Goal: Task Accomplishment & Management: Use online tool/utility

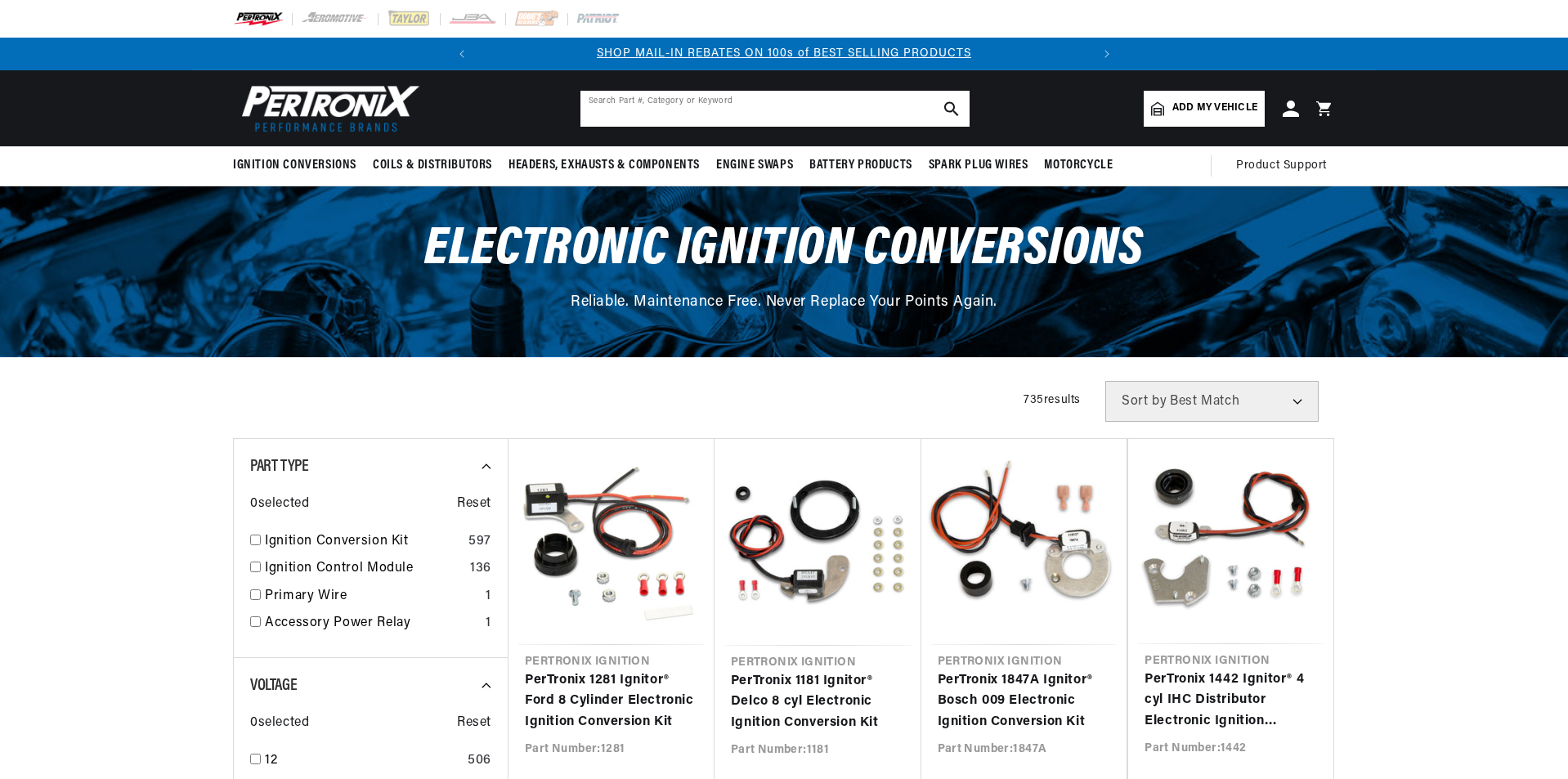
click at [662, 118] on input "text" at bounding box center [775, 108] width 389 height 36
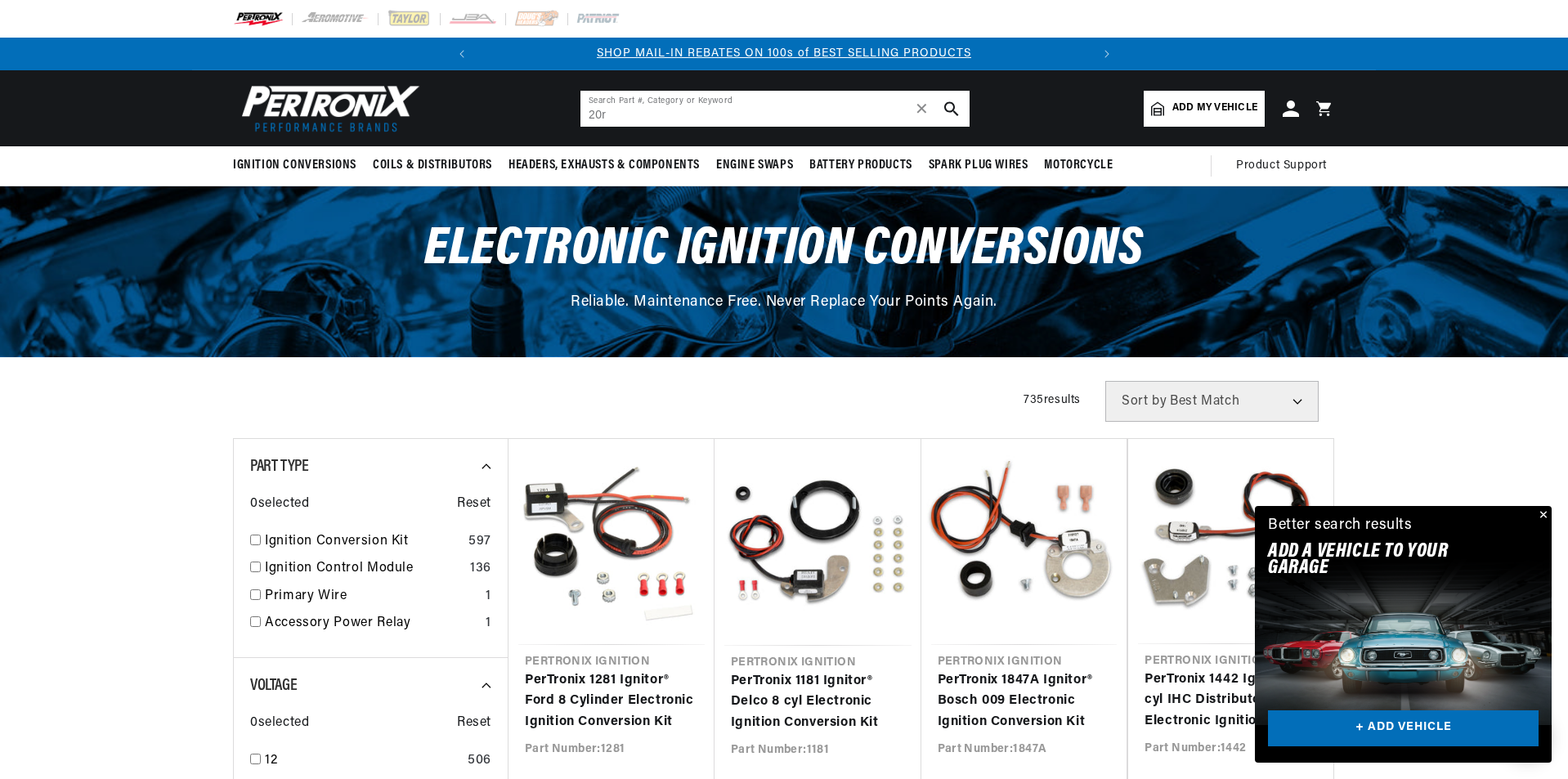
type input "20r"
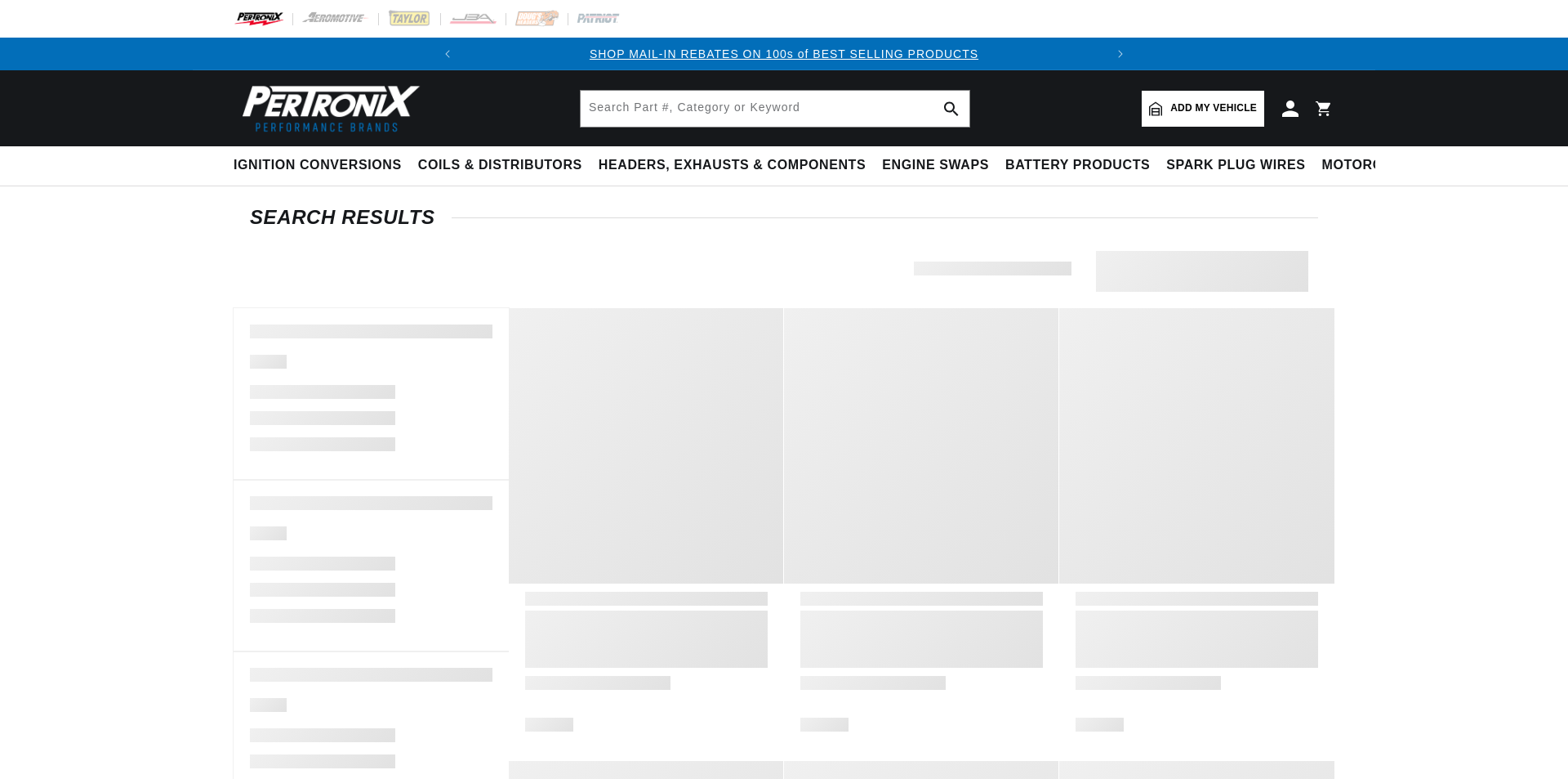
type input "20r"
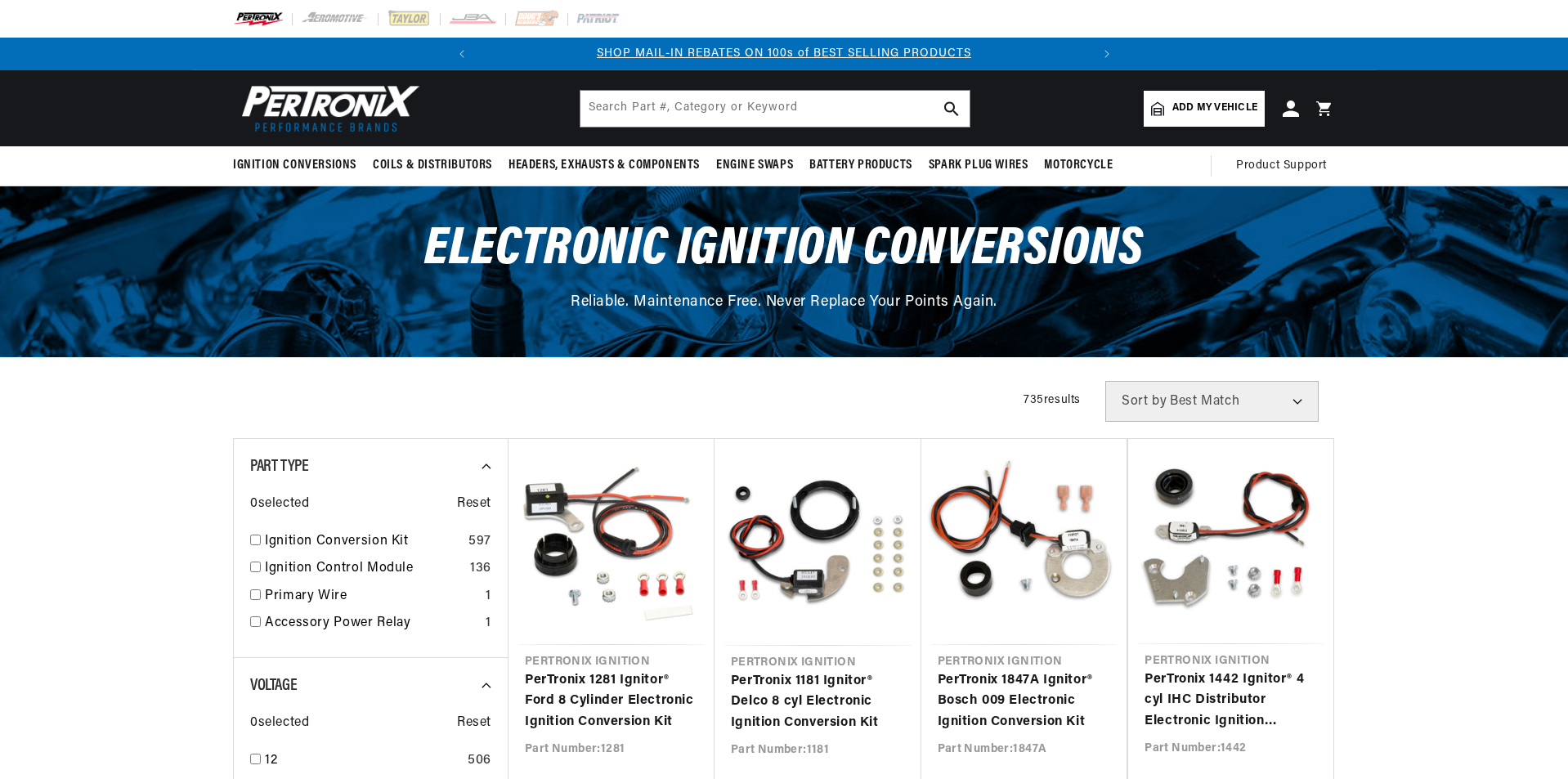
click at [1201, 108] on span "Add my vehicle" at bounding box center [1215, 108] width 85 height 16
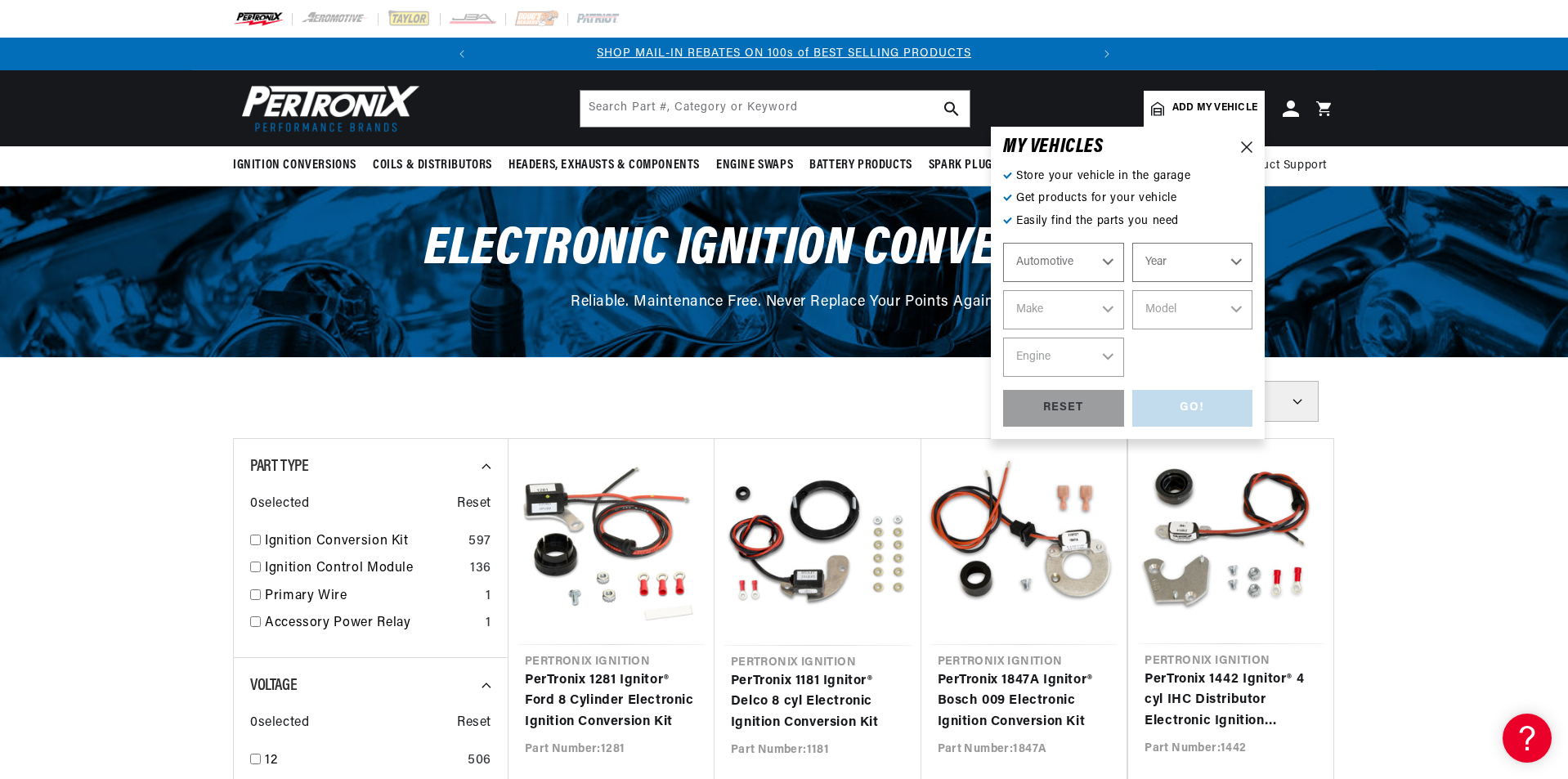
click at [1184, 113] on span "Add my vehicle" at bounding box center [1215, 108] width 85 height 16
click at [1081, 270] on select "Automotive Agricultural Industrial Marine Motorcycle" at bounding box center [1063, 261] width 121 height 39
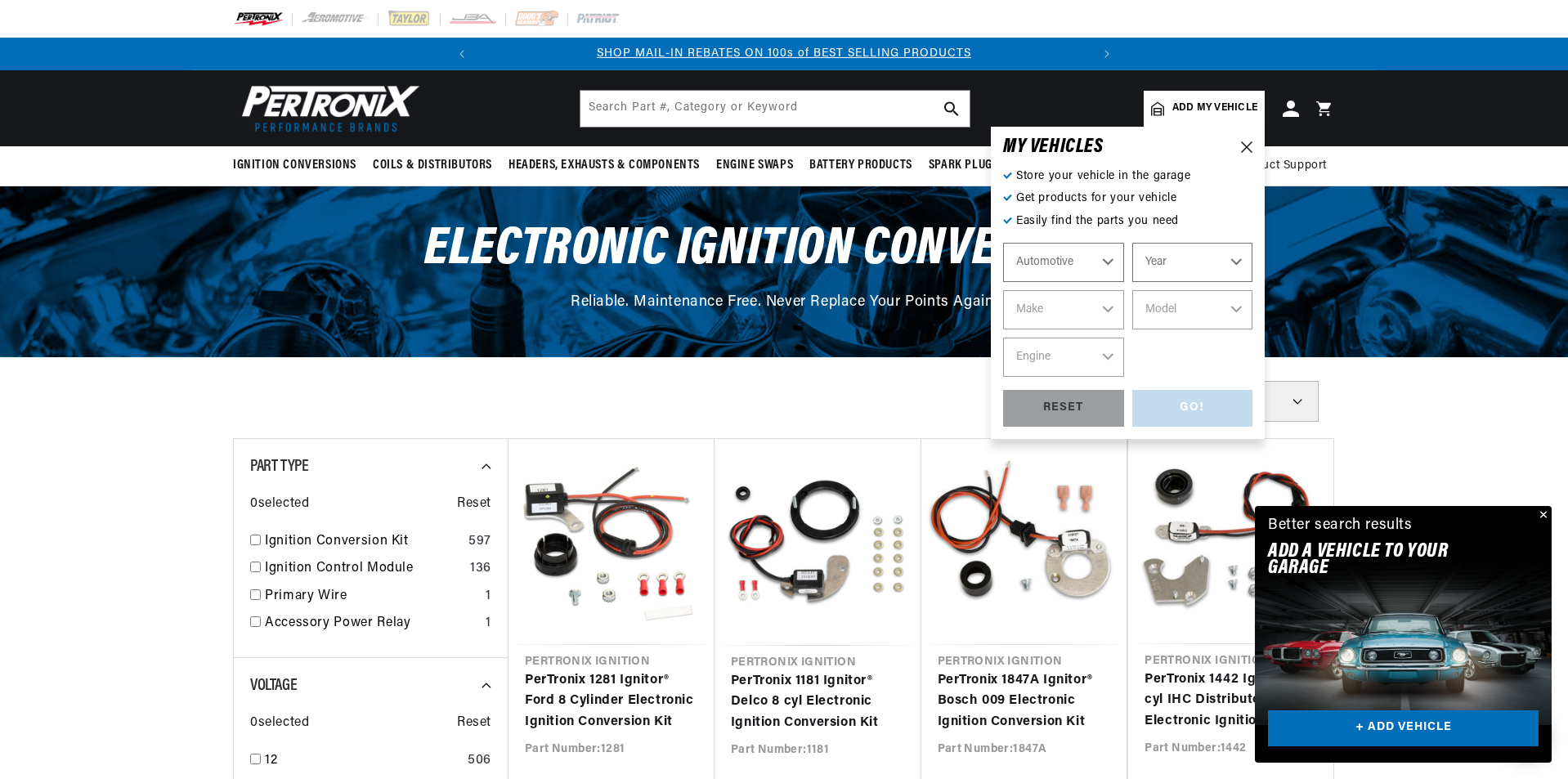
click at [1134, 257] on select "Year 2022 2021 2020 2019 2018 2017 2016 2015 2014 2013 2012 2011 2010 2009 2008…" at bounding box center [1192, 261] width 121 height 39
select select "1977"
click at [1132, 242] on select "Year 2022 2021 2020 2019 2018 2017 2016 2015 2014 2013 2012 2011 2010 2009 2008…" at bounding box center [1192, 261] width 121 height 39
select select "1977"
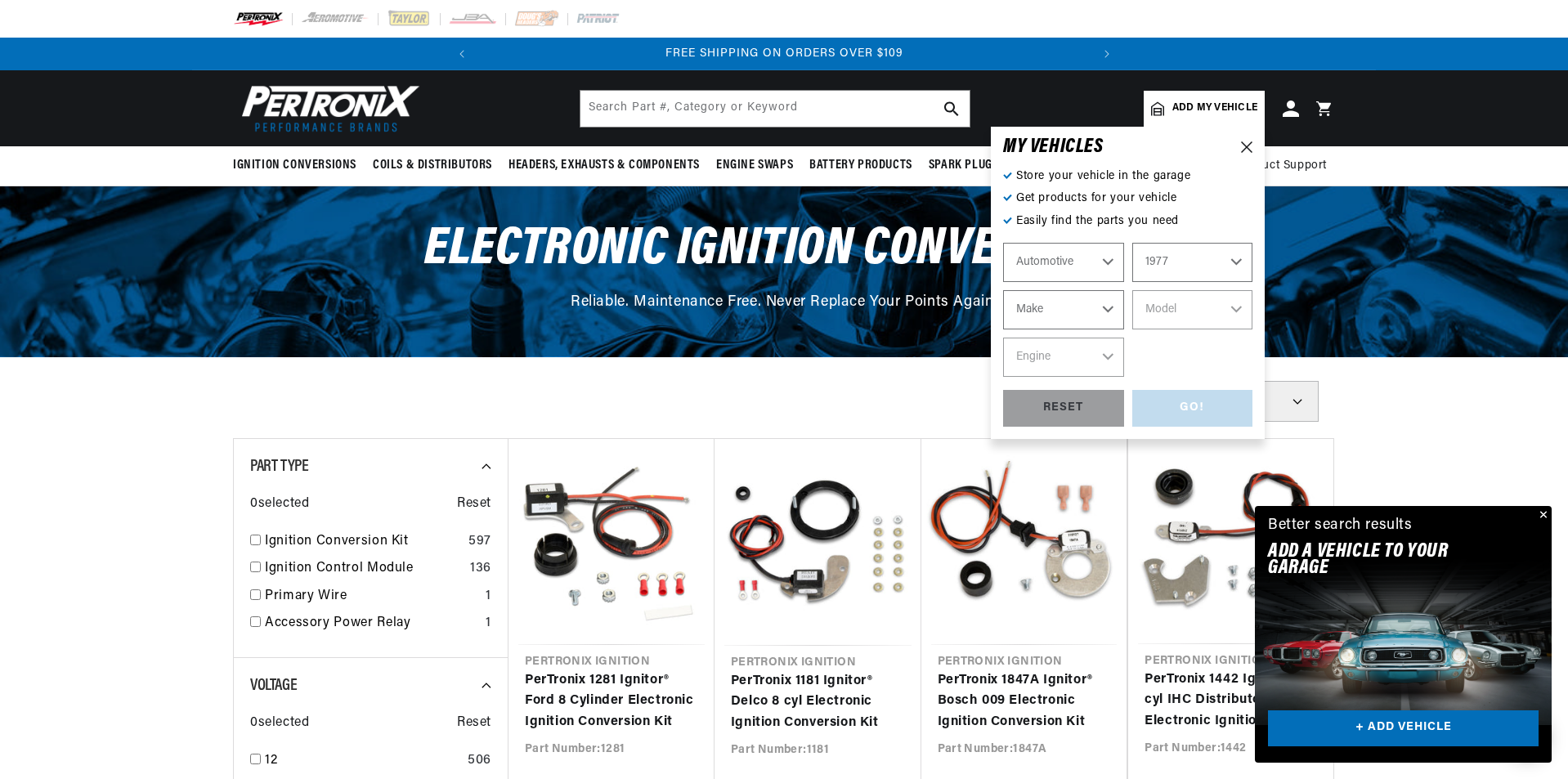
click at [1072, 313] on select "Make Alfa Romeo American Motors Audi Avanti BMW Buick Cadillac Checker Chevrole…" at bounding box center [1063, 309] width 121 height 39
select select "Toyota"
click at [1003, 290] on select "Make Alfa Romeo American Motors Audi Avanti BMW Buick Cadillac Checker Chevrole…" at bounding box center [1063, 309] width 121 height 39
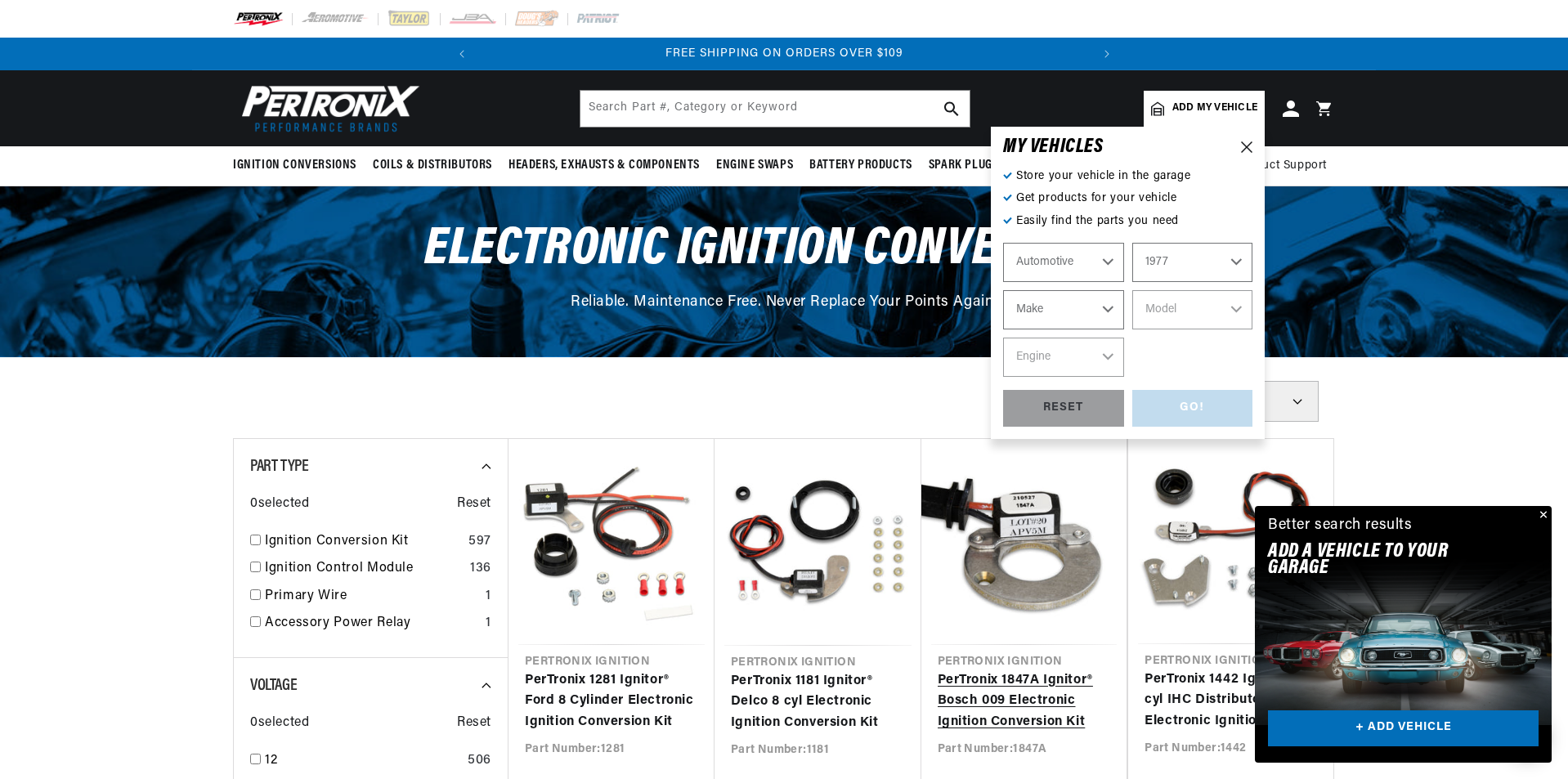
select select "Toyota"
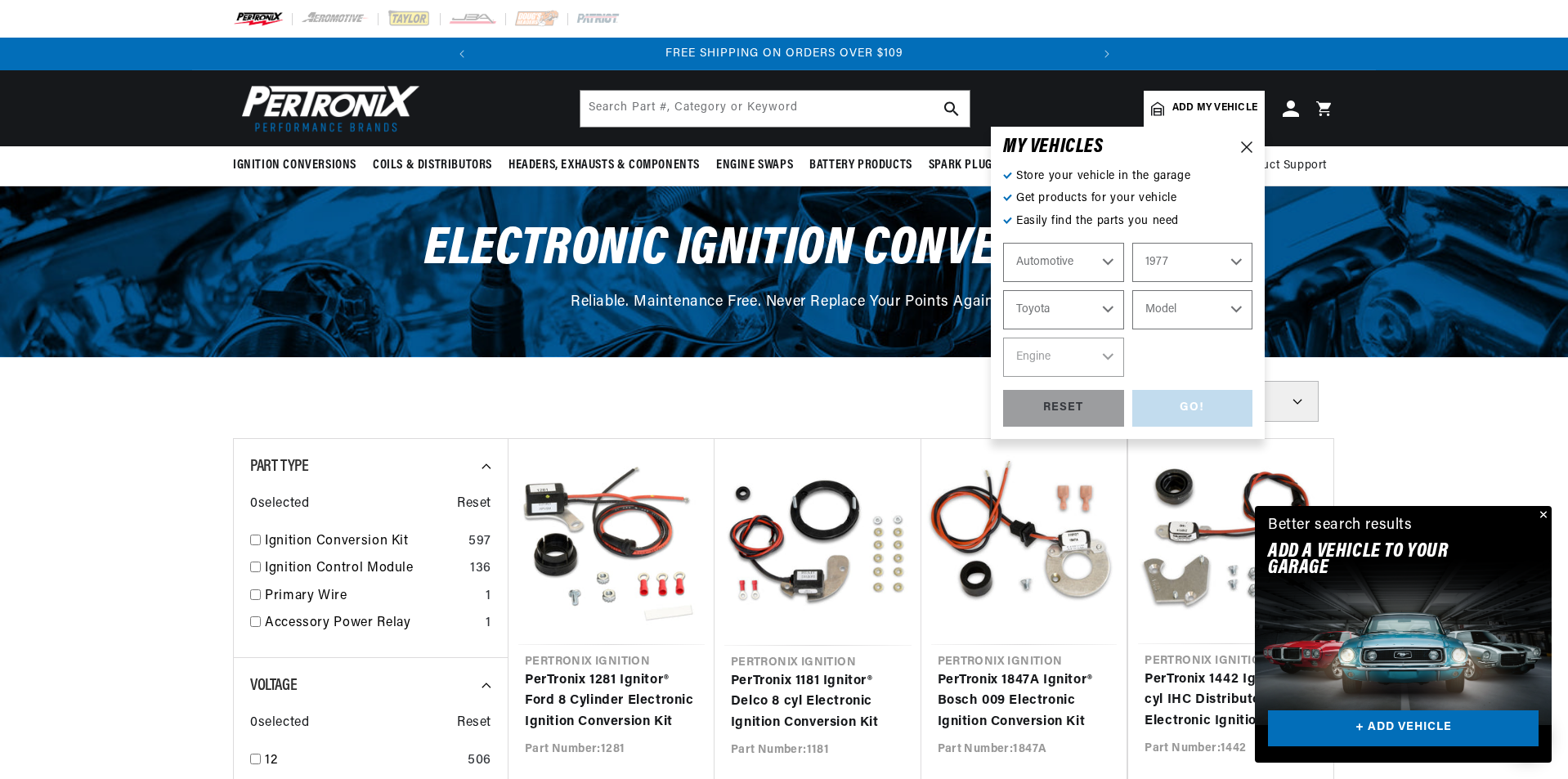
click at [1172, 319] on select "Model Land Cruiser Landcruiser" at bounding box center [1192, 309] width 121 height 39
click at [1154, 314] on select "Model Land Cruiser Landcruiser" at bounding box center [1192, 309] width 121 height 39
select select "Land-Cruiser"
click at [1132, 290] on select "Model Land Cruiser Landcruiser" at bounding box center [1192, 309] width 121 height 39
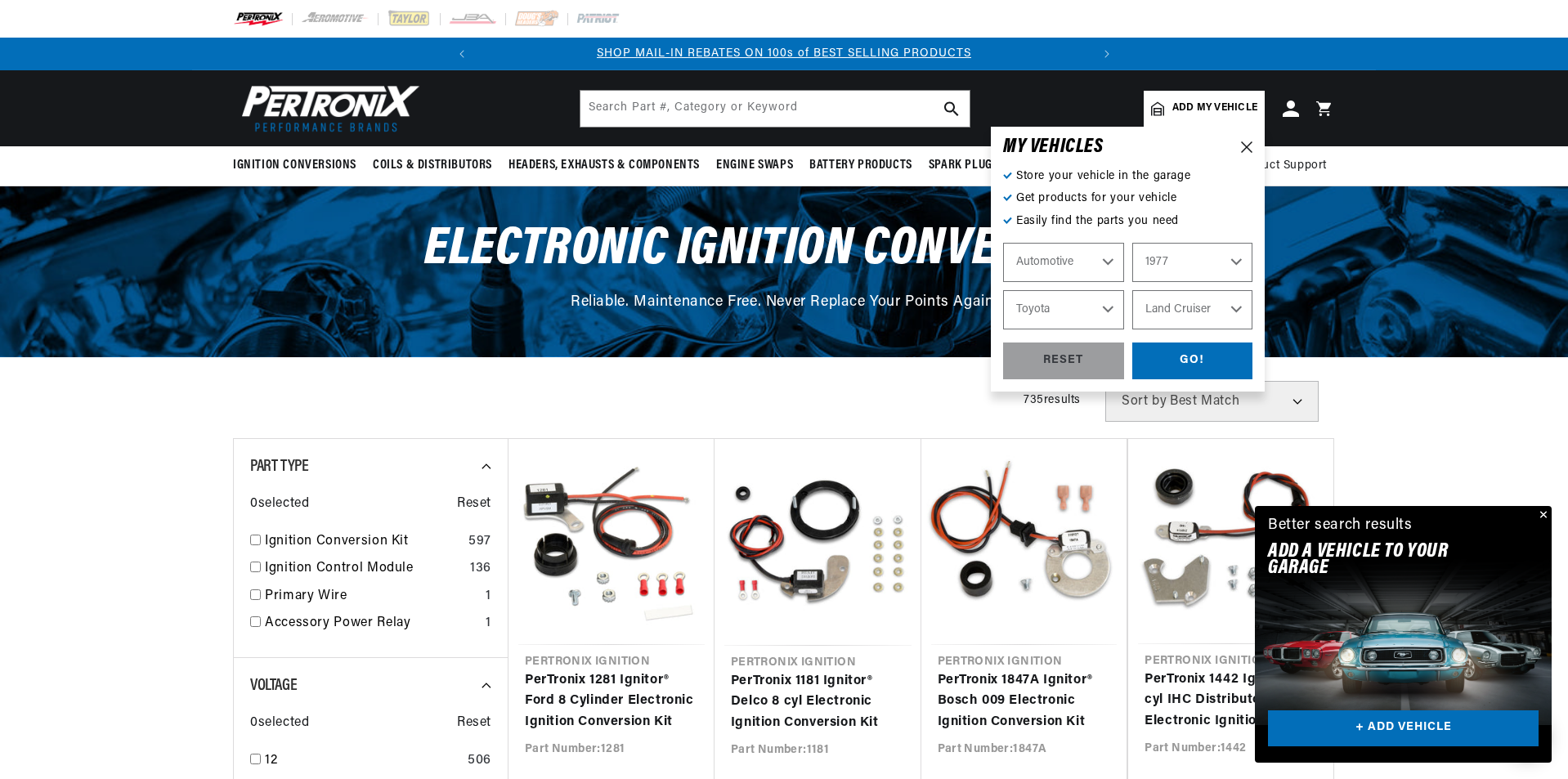
click at [1172, 301] on select "Land Cruiser Landcruiser" at bounding box center [1192, 309] width 121 height 39
click at [1132, 290] on select "Land Cruiser Landcruiser" at bounding box center [1192, 309] width 121 height 39
select select "Landcruiser"
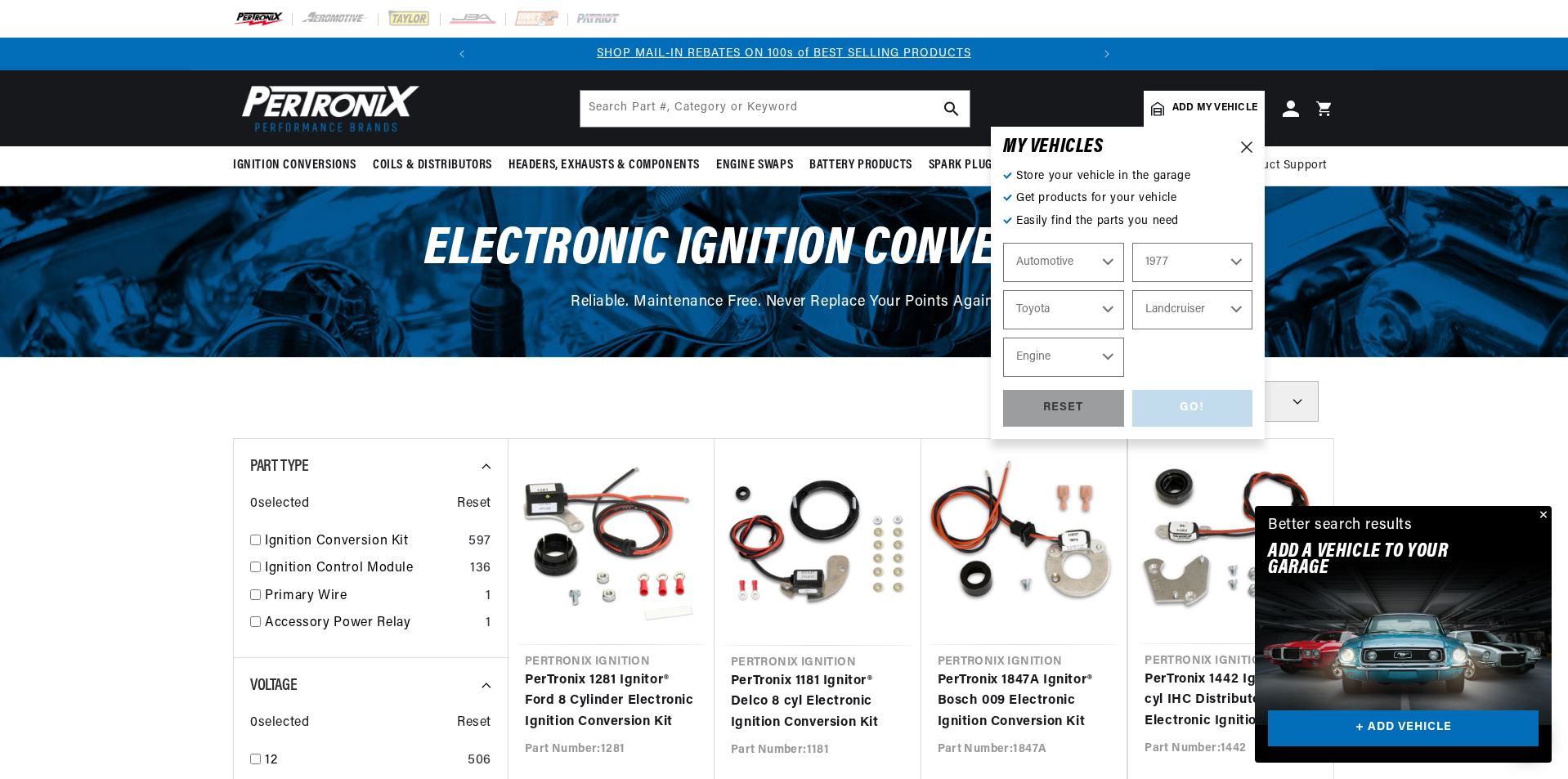
click at [1096, 353] on select "Engine 6" at bounding box center [1063, 356] width 121 height 39
click at [1107, 353] on select "Engine 6" at bounding box center [1063, 356] width 121 height 39
